Goal: Navigation & Orientation: Go to known website

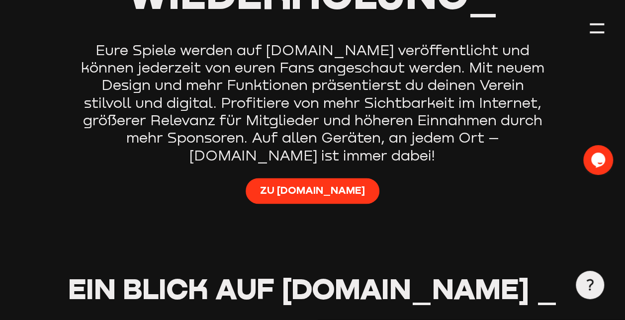
scroll to position [696, 0]
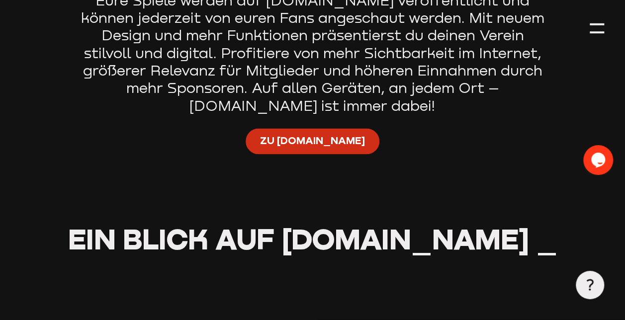
click at [303, 141] on span "Zu [DOMAIN_NAME]" at bounding box center [312, 141] width 105 height 14
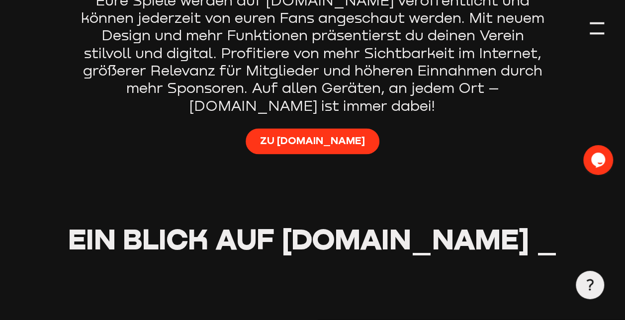
click at [602, 28] on div at bounding box center [597, 28] width 14 height 14
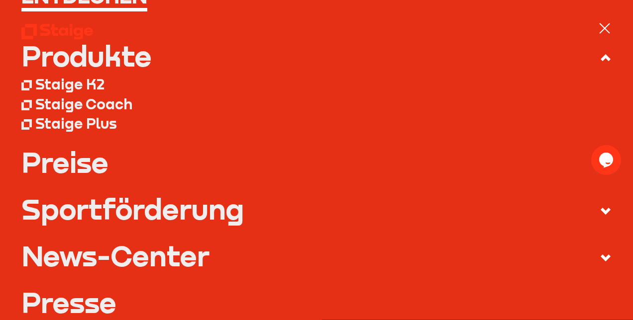
scroll to position [0, 0]
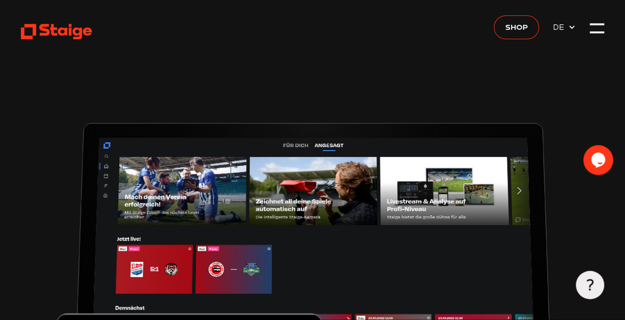
click at [572, 27] on icon at bounding box center [572, 27] width 8 height 8
click at [572, 27] on use at bounding box center [572, 27] width 5 height 3
click at [595, 25] on div at bounding box center [597, 28] width 14 height 14
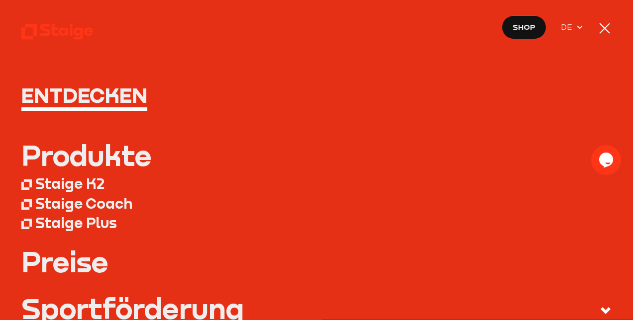
click at [603, 25] on div at bounding box center [604, 28] width 14 height 14
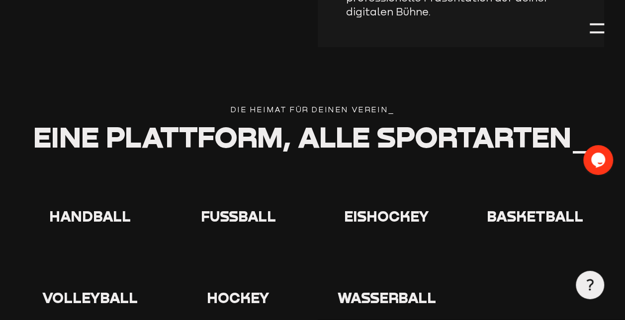
scroll to position [1691, 0]
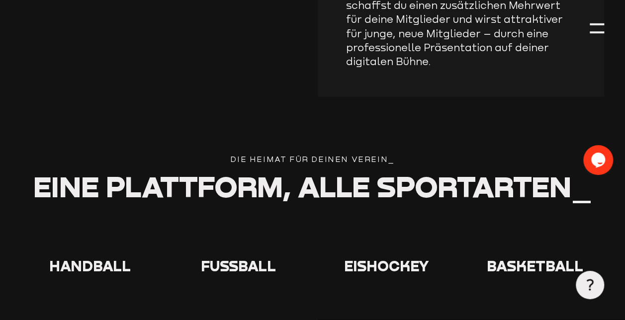
click at [222, 222] on use at bounding box center [222, 222] width 0 height 0
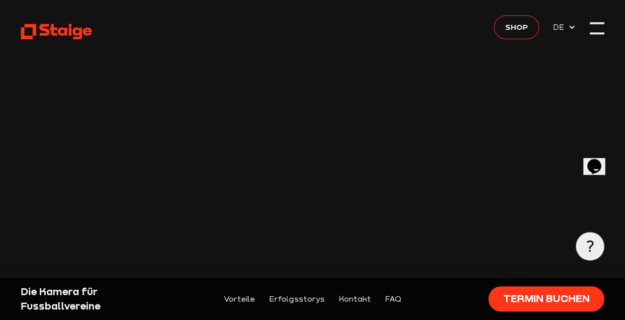
click at [596, 26] on div at bounding box center [597, 28] width 14 height 14
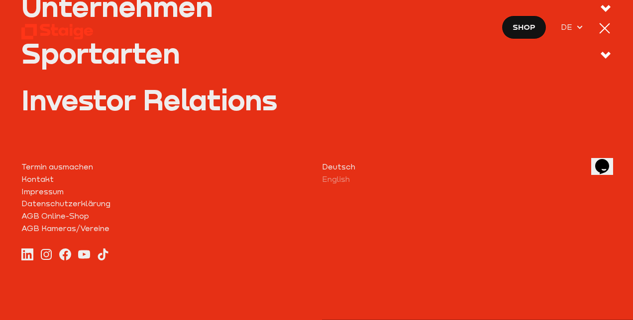
scroll to position [290, 0]
